Goal: Find specific page/section: Find specific page/section

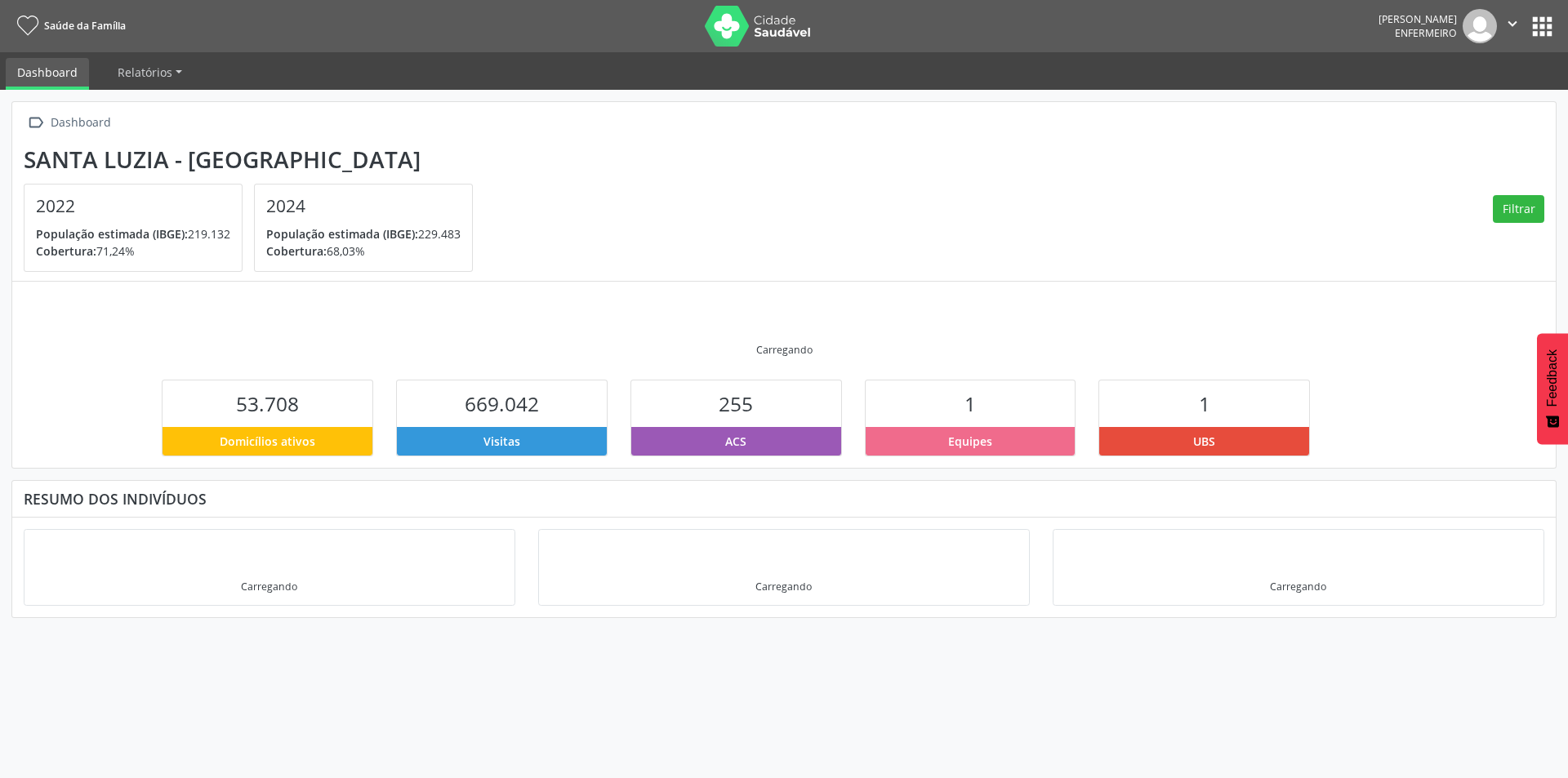
click at [1542, 27] on button "apps" at bounding box center [1541, 26] width 28 height 28
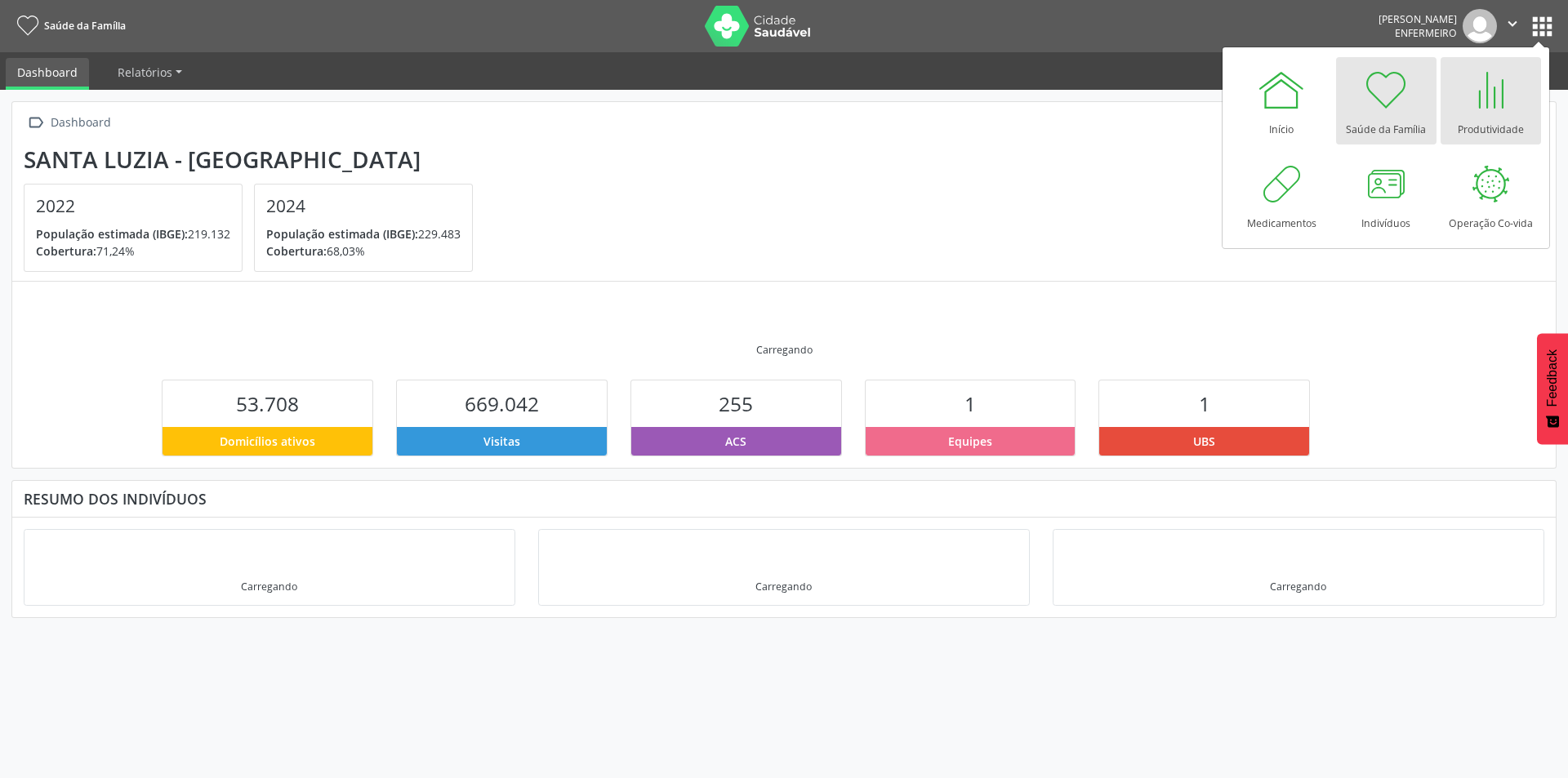
click at [1506, 117] on div "Produtividade" at bounding box center [1491, 126] width 66 height 22
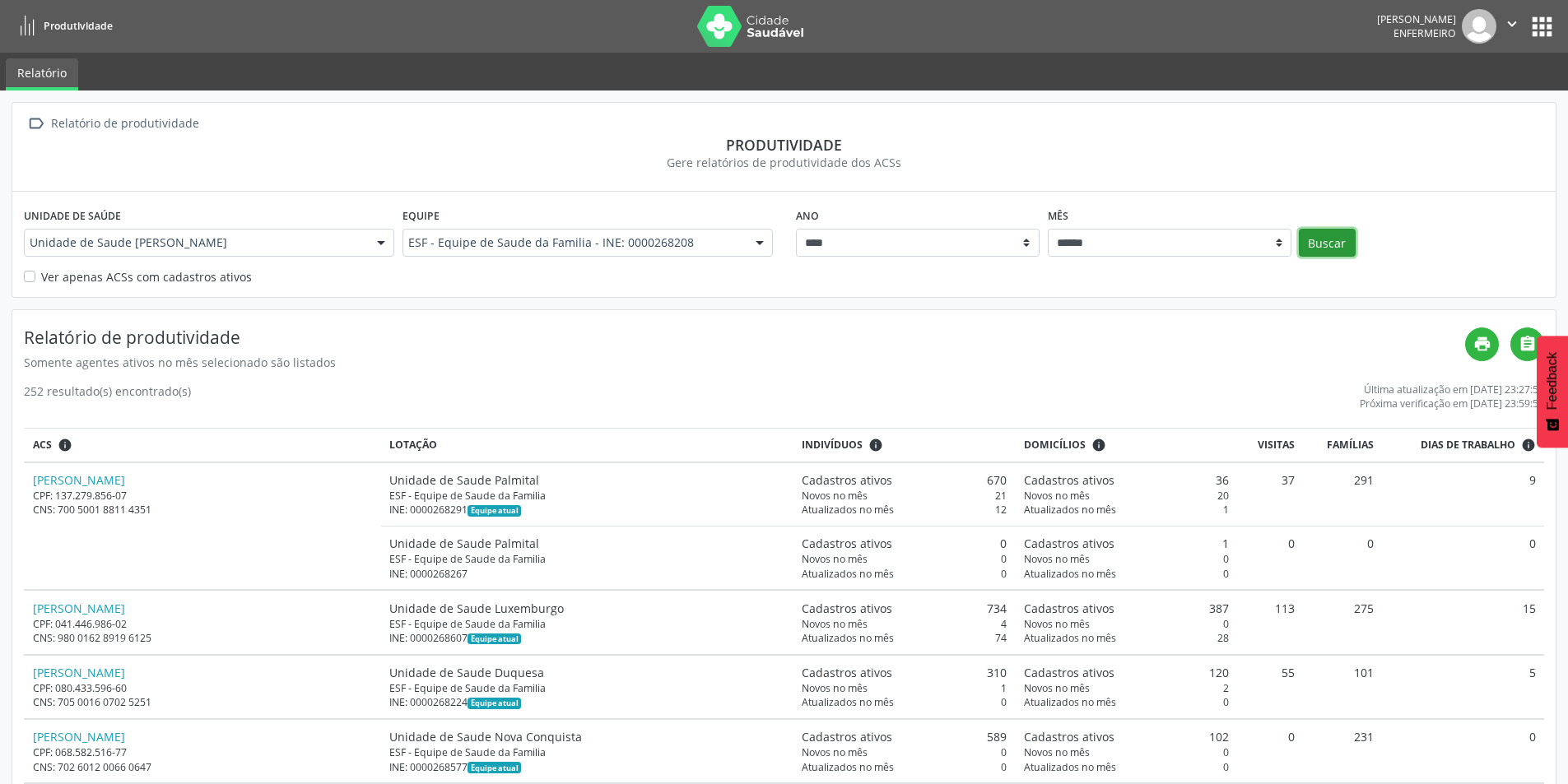
click at [1330, 245] on button "Buscar" at bounding box center [1327, 242] width 56 height 28
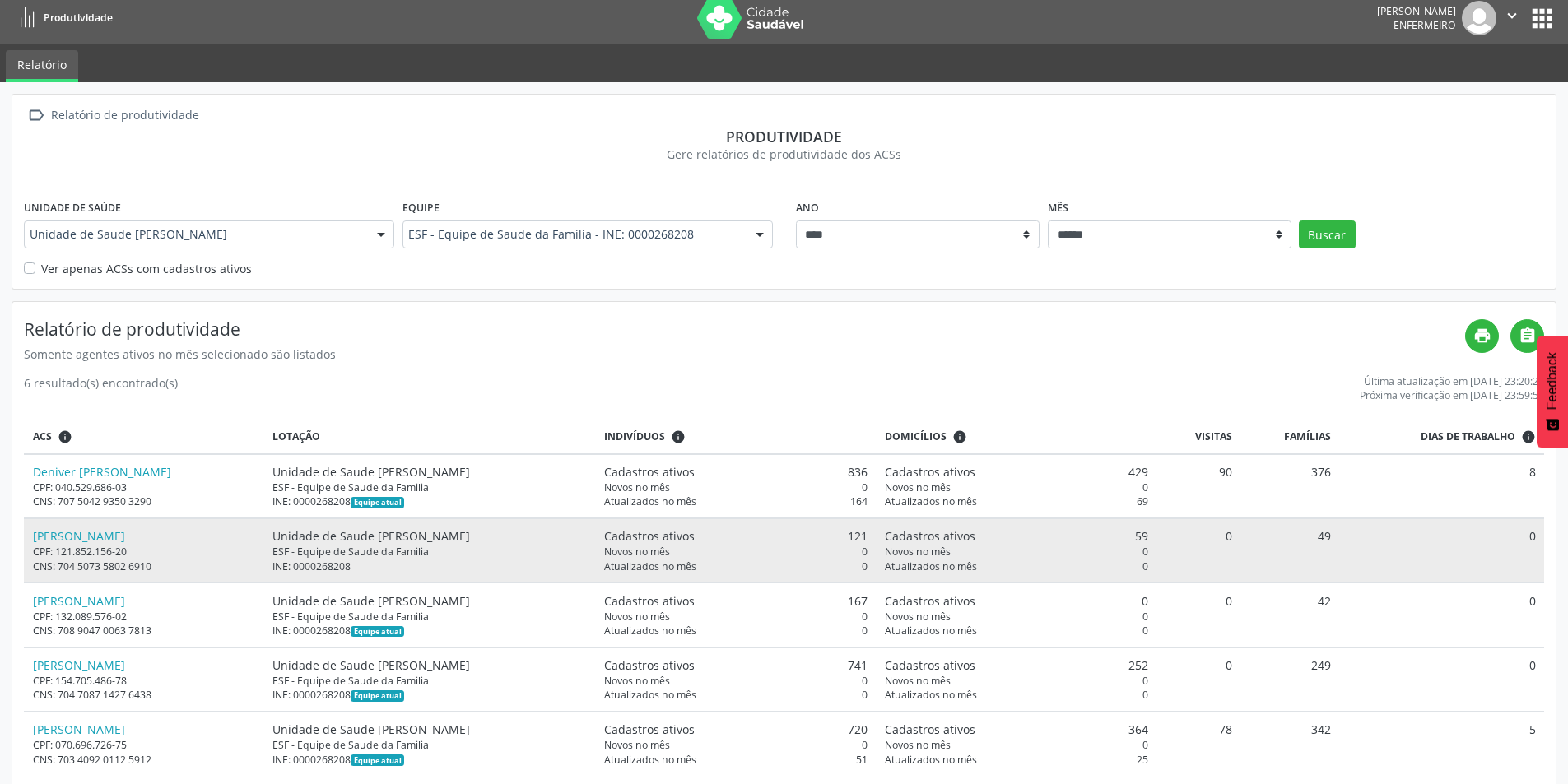
scroll to position [34, 0]
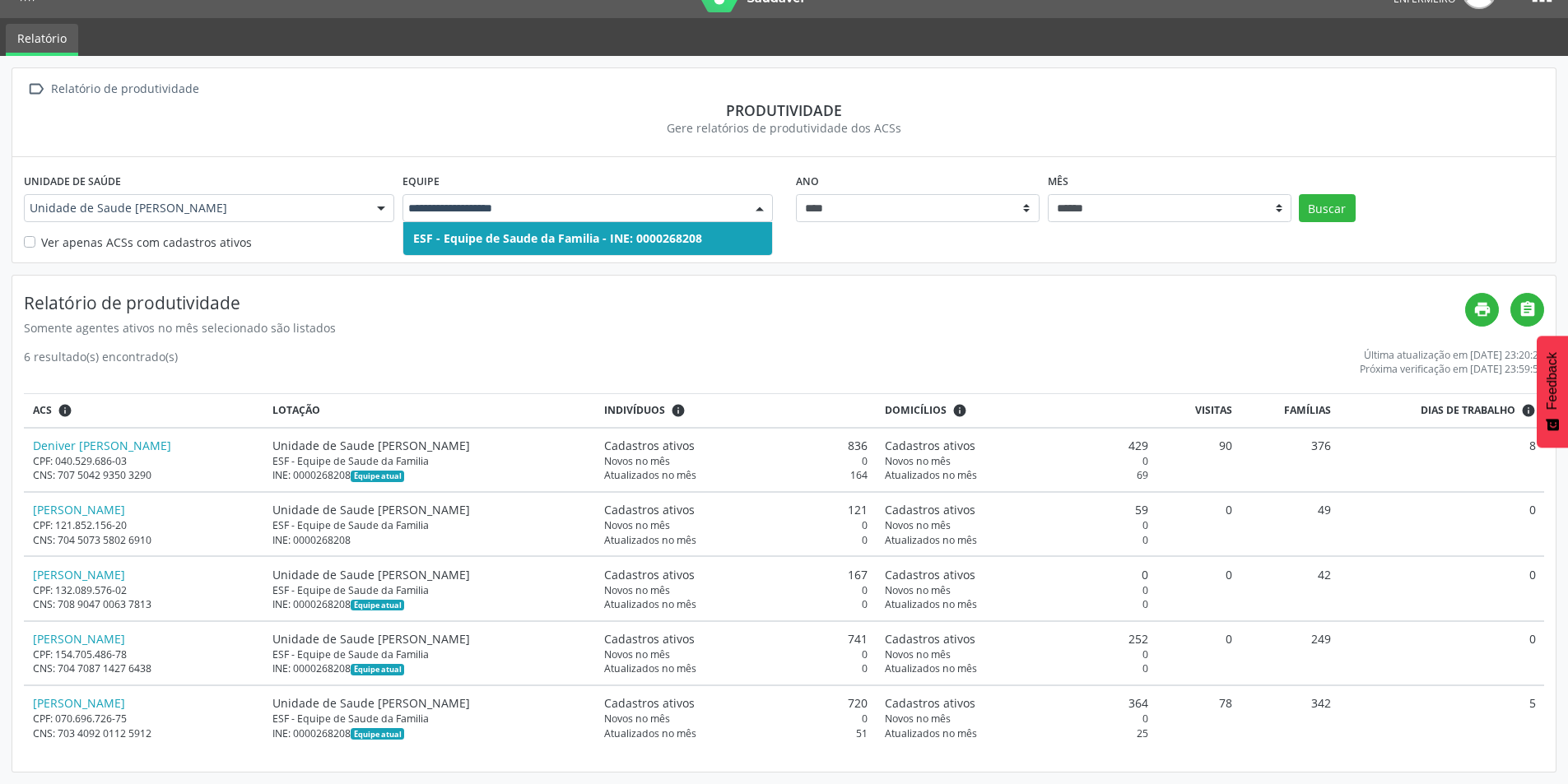
drag, startPoint x: 641, startPoint y: 214, endPoint x: 686, endPoint y: 214, distance: 45.0
